Goal: Task Accomplishment & Management: Use online tool/utility

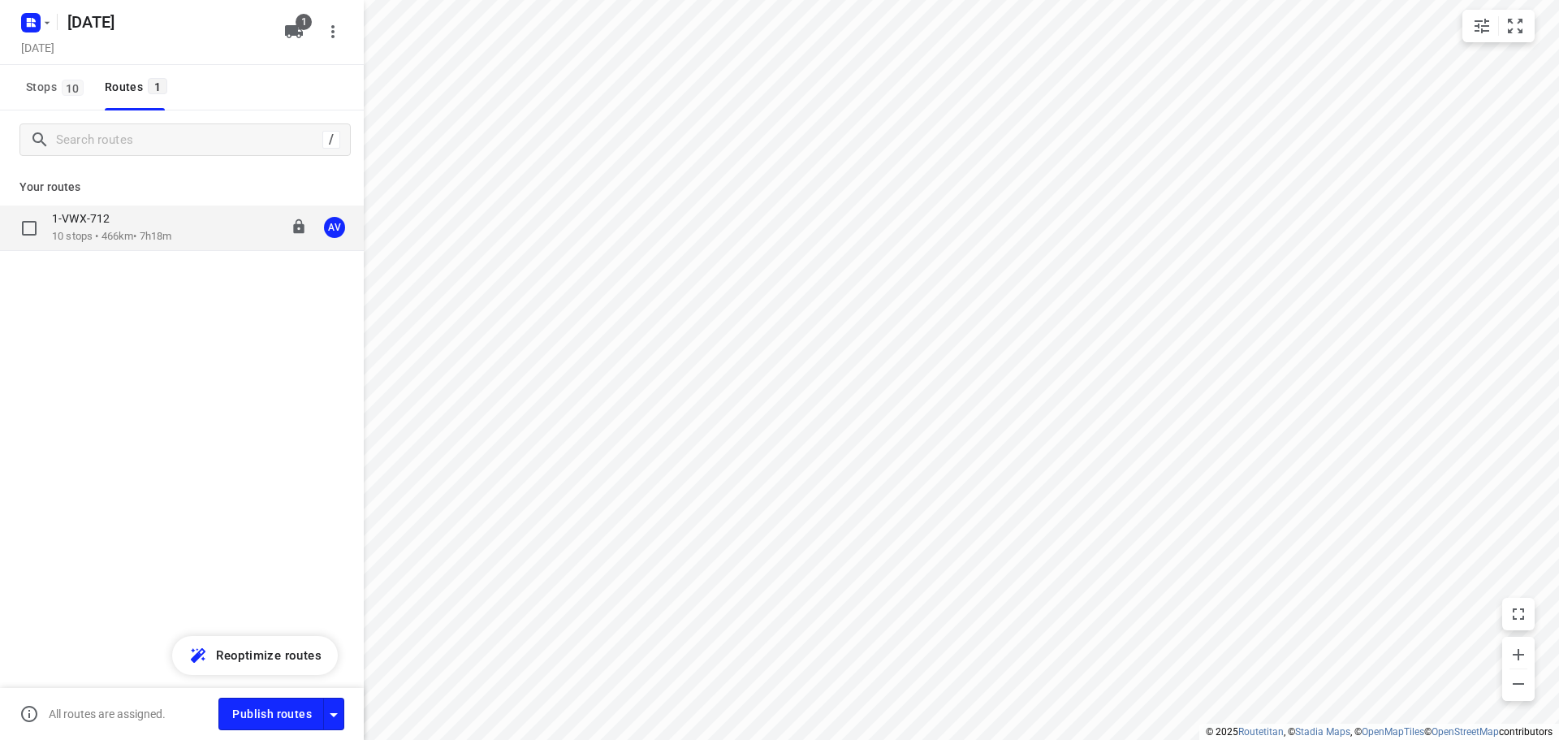
click at [171, 229] on p "10 stops • 466km • 7h18m" at bounding box center [111, 236] width 119 height 15
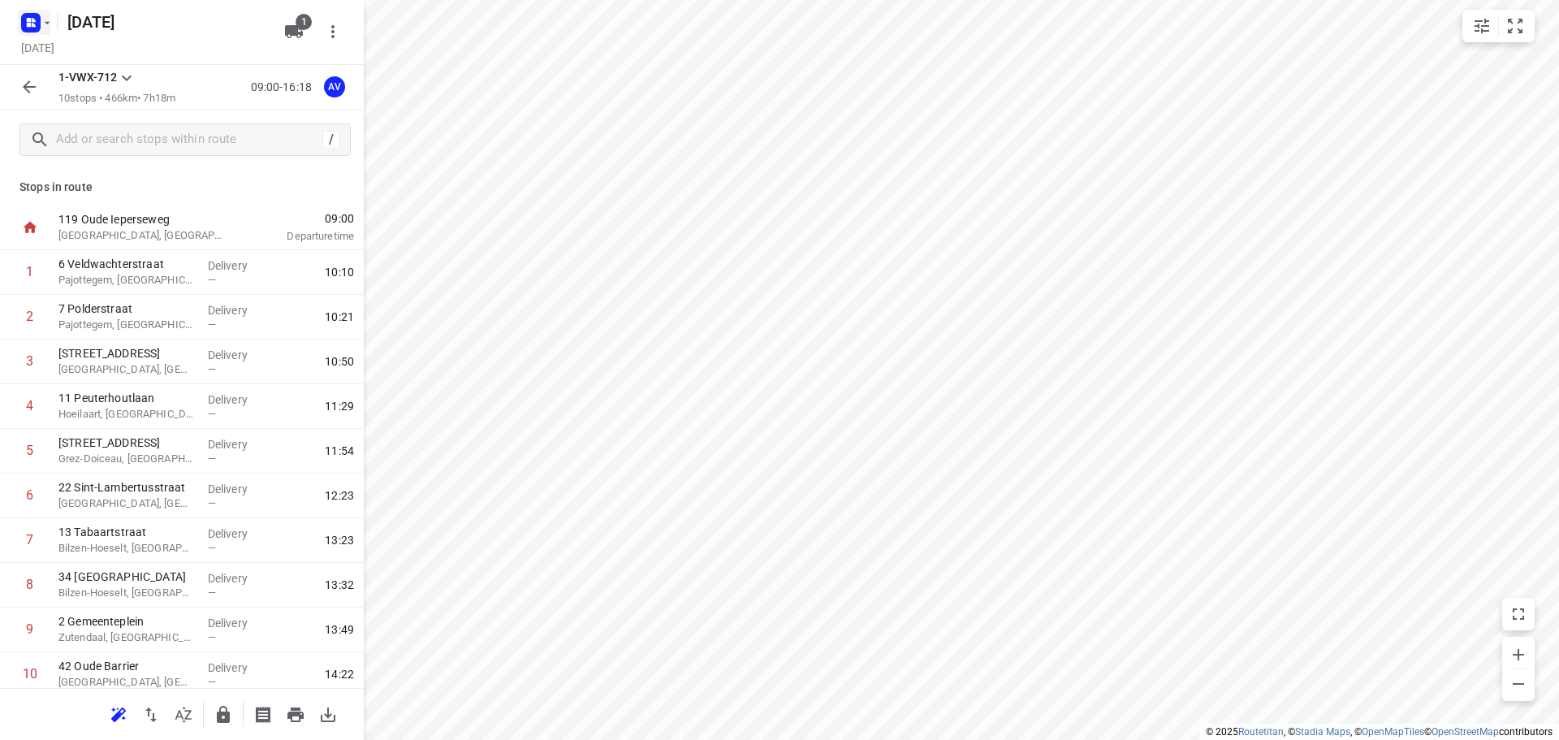
click at [40, 24] on rect "button" at bounding box center [30, 22] width 19 height 19
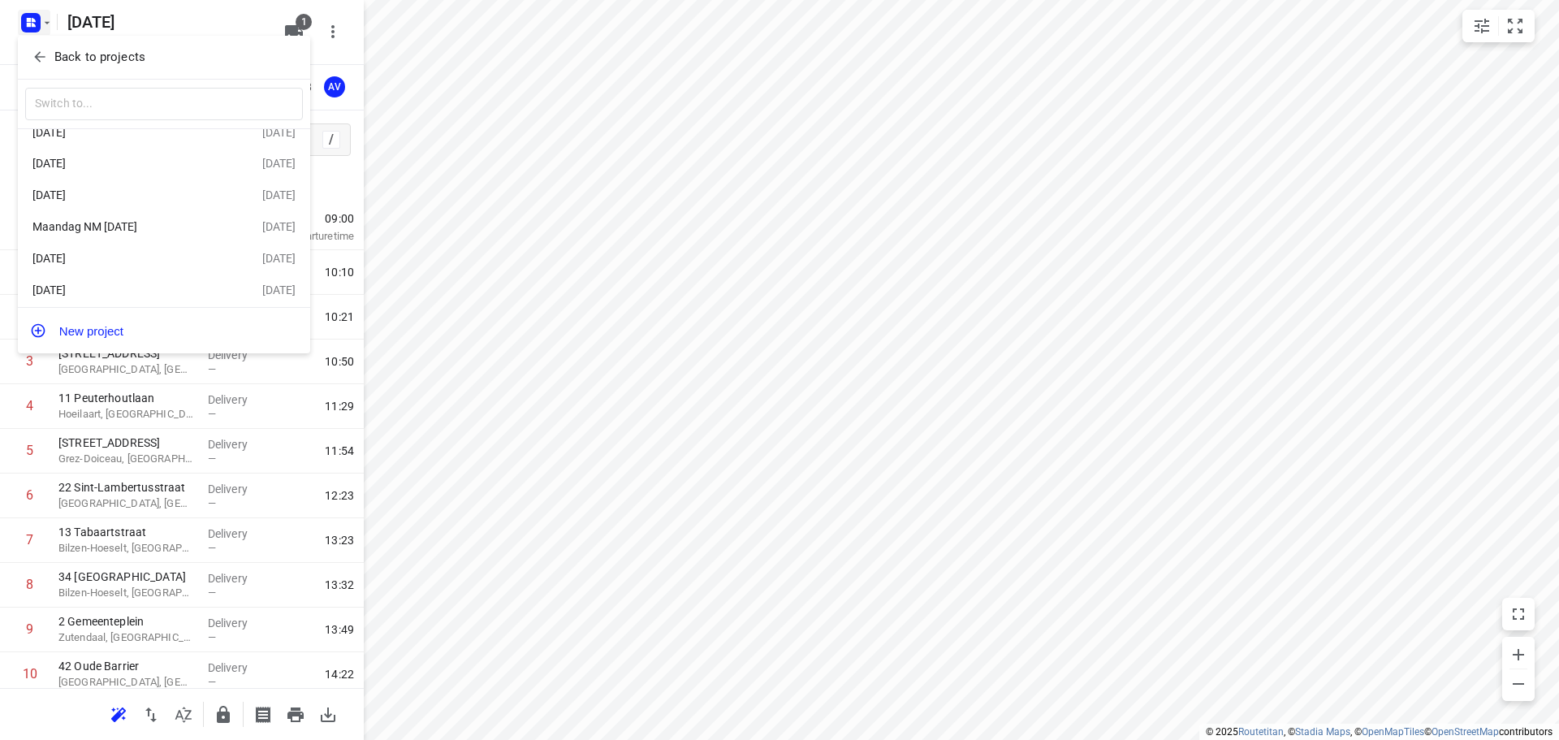
scroll to position [29, 0]
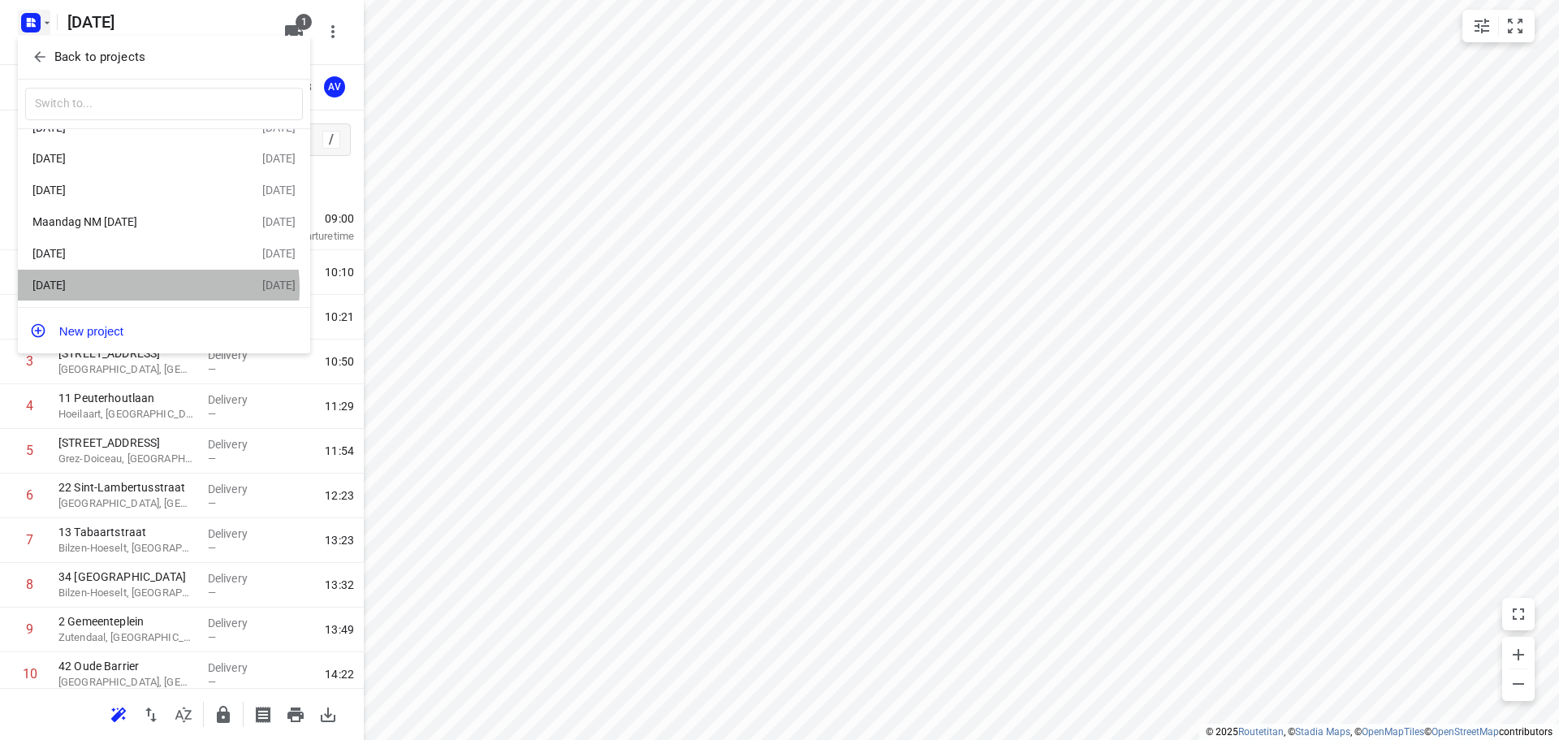
click at [135, 287] on div "[DATE]" at bounding box center [125, 285] width 187 height 13
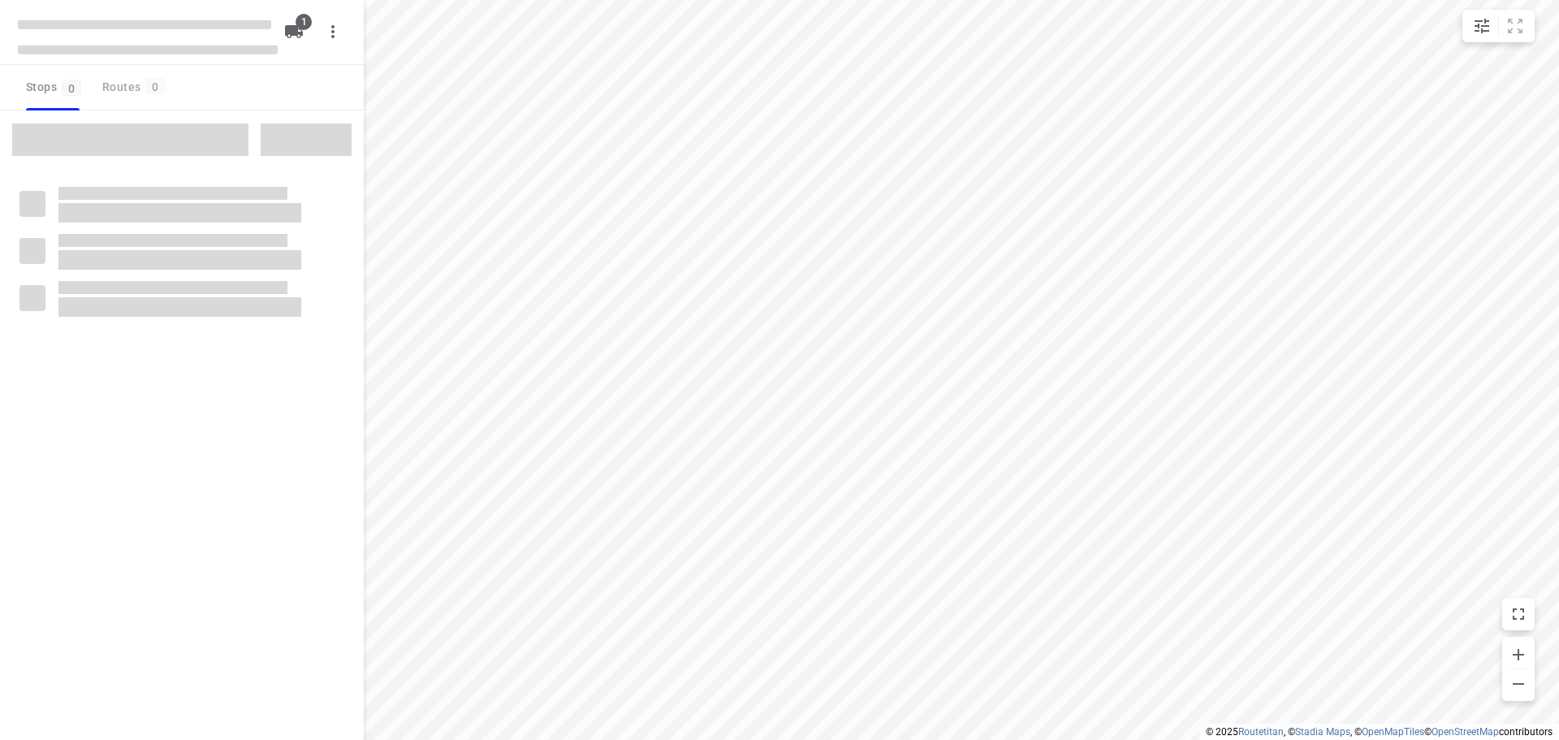
type input "distance"
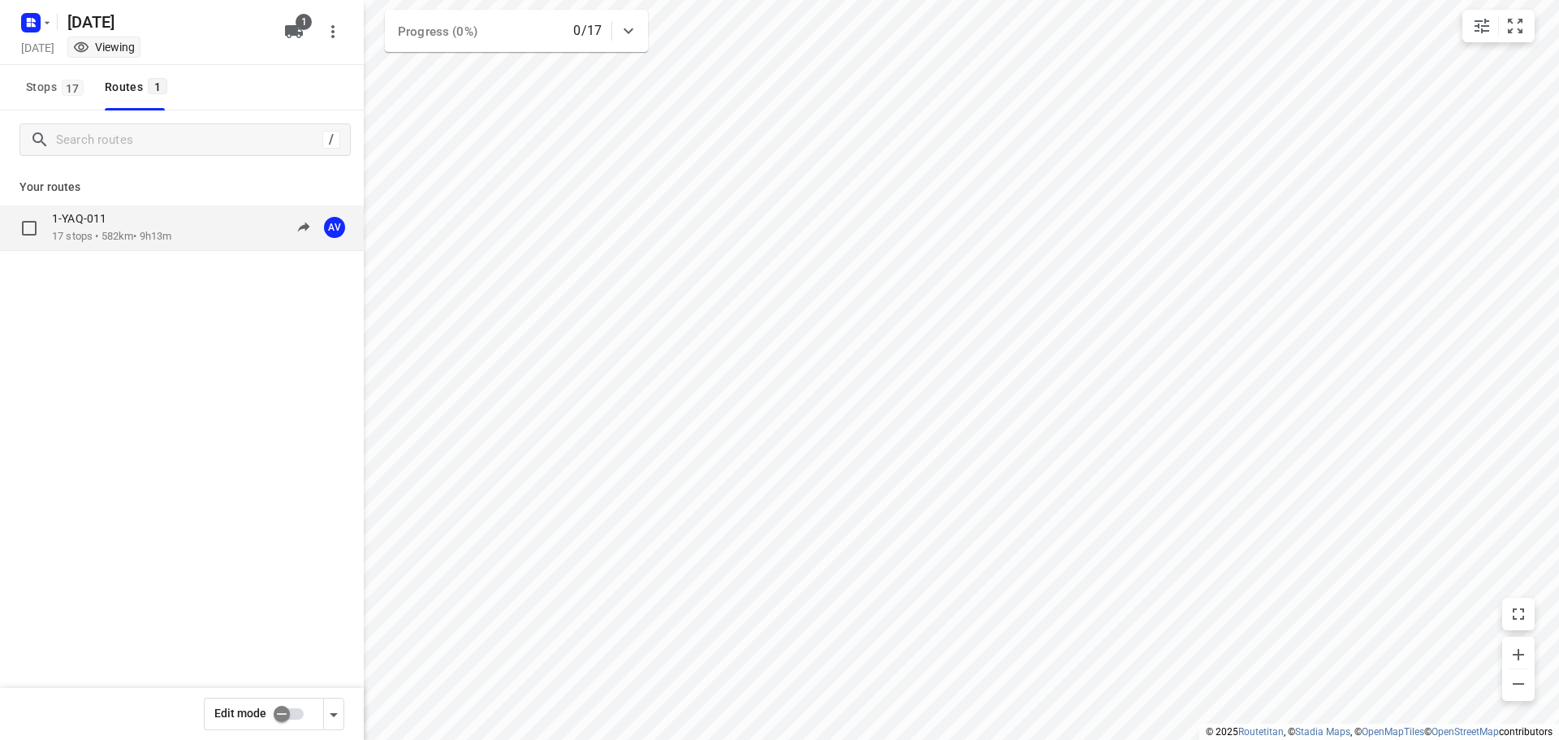
click at [201, 235] on div "1-YAQ-011 17 stops • 582km • 9h13m 09:00-18:12 AV" at bounding box center [208, 227] width 312 height 33
